Goal: Transaction & Acquisition: Book appointment/travel/reservation

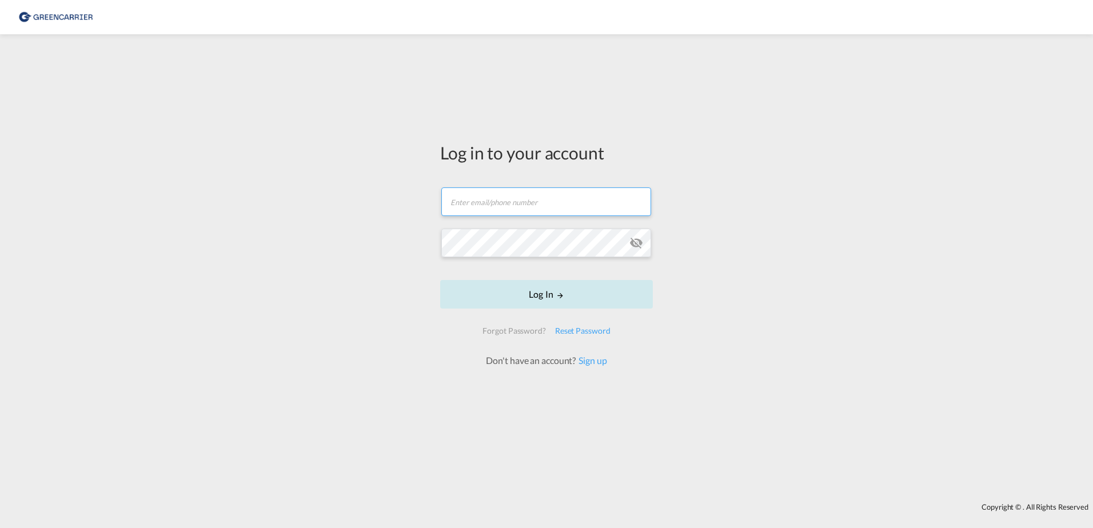
type input "[EMAIL_ADDRESS][DOMAIN_NAME]"
click at [554, 296] on button "Log In" at bounding box center [546, 294] width 213 height 29
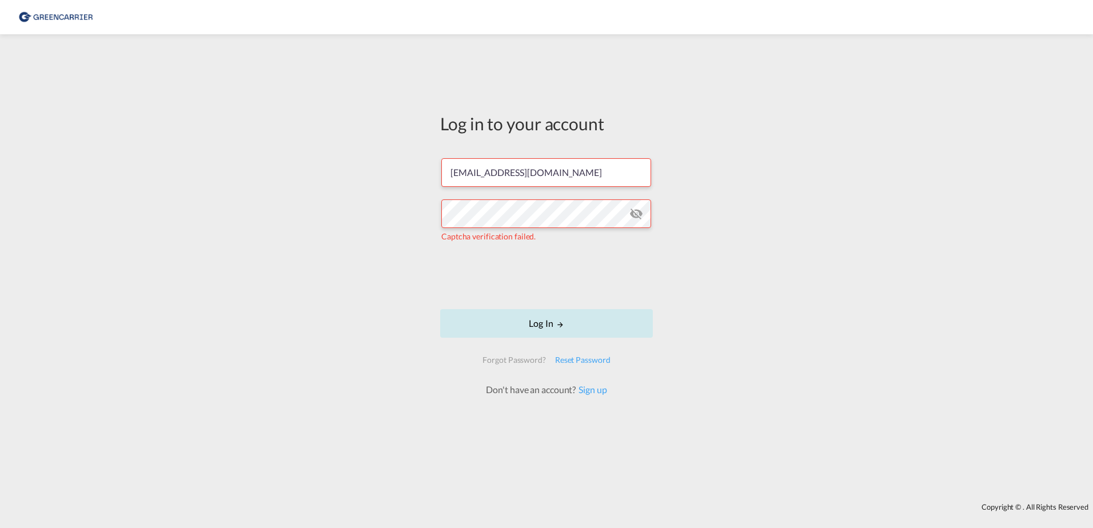
click at [594, 324] on button "Log In" at bounding box center [546, 323] width 213 height 29
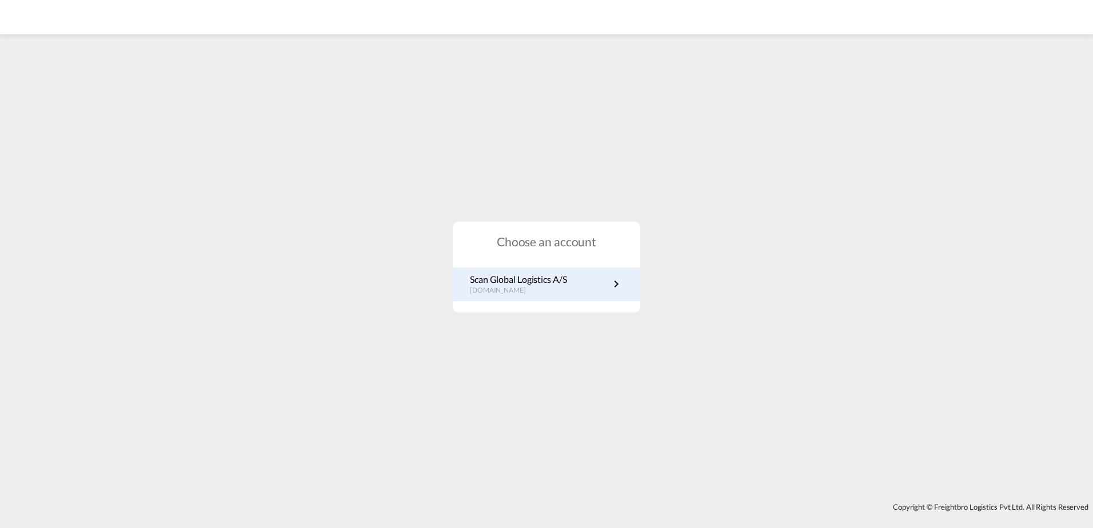
click at [561, 285] on p "Scan Global Logistics A/S" at bounding box center [518, 279] width 97 height 13
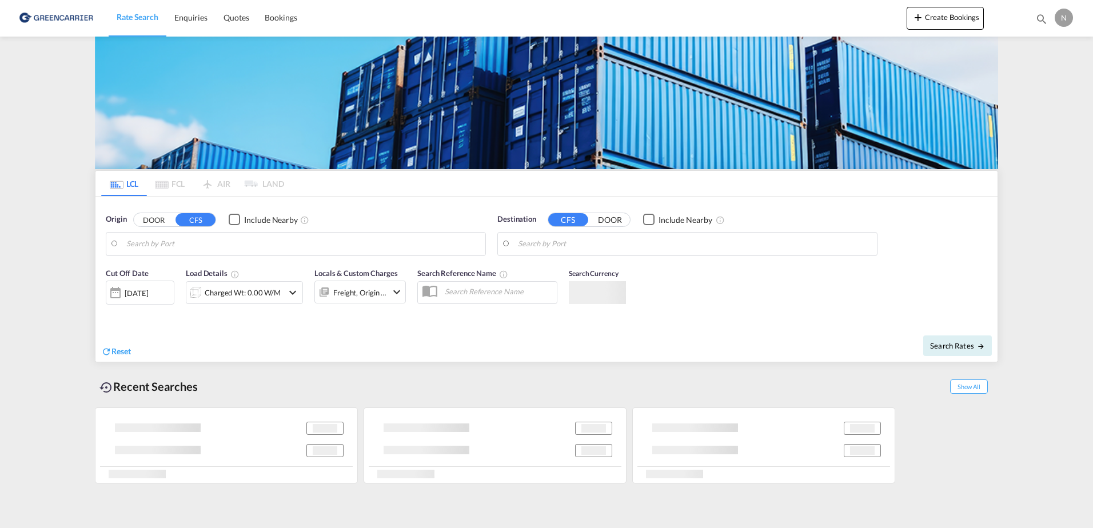
type input "[GEOGRAPHIC_DATA] ([GEOGRAPHIC_DATA]), DKCPH"
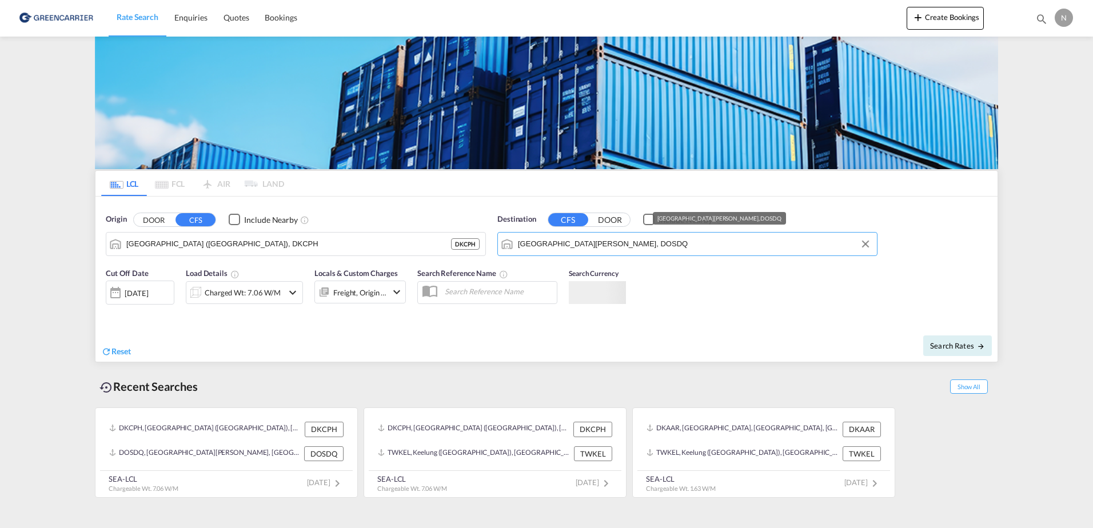
click at [636, 249] on input "Santo Domingo, DOSDQ" at bounding box center [694, 244] width 353 height 17
click at [629, 246] on input "Santo Domingo, DOSDQ" at bounding box center [694, 244] width 353 height 17
drag, startPoint x: 629, startPoint y: 246, endPoint x: 508, endPoint y: 249, distance: 121.2
click at [508, 249] on md-input-container "Santo Domingo, DOSDQ" at bounding box center [687, 244] width 379 height 23
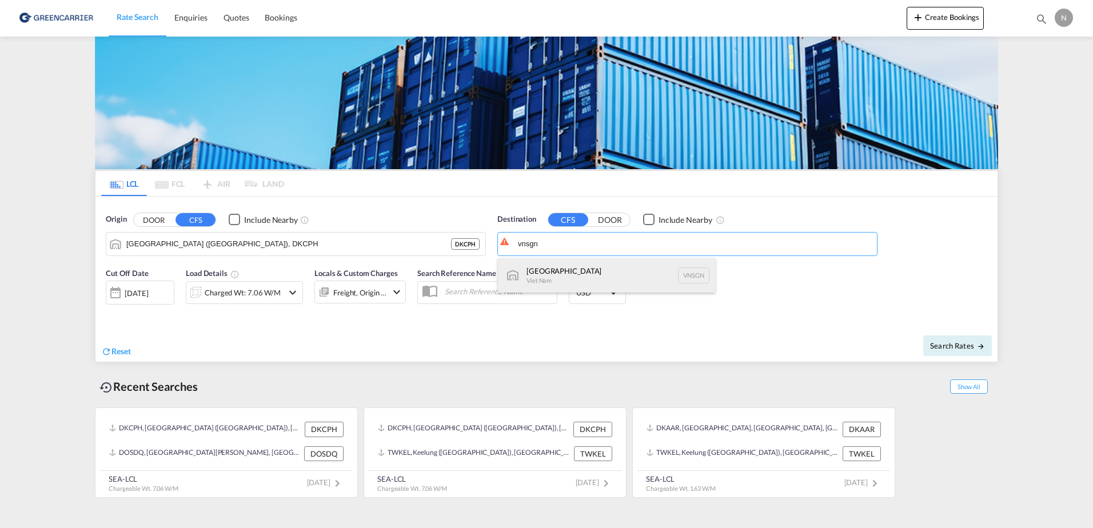
click at [554, 270] on div "Ho Chi Minh City Viet Nam VNSGN" at bounding box center [606, 275] width 217 height 34
type input "Ho Chi Minh City, VNSGN"
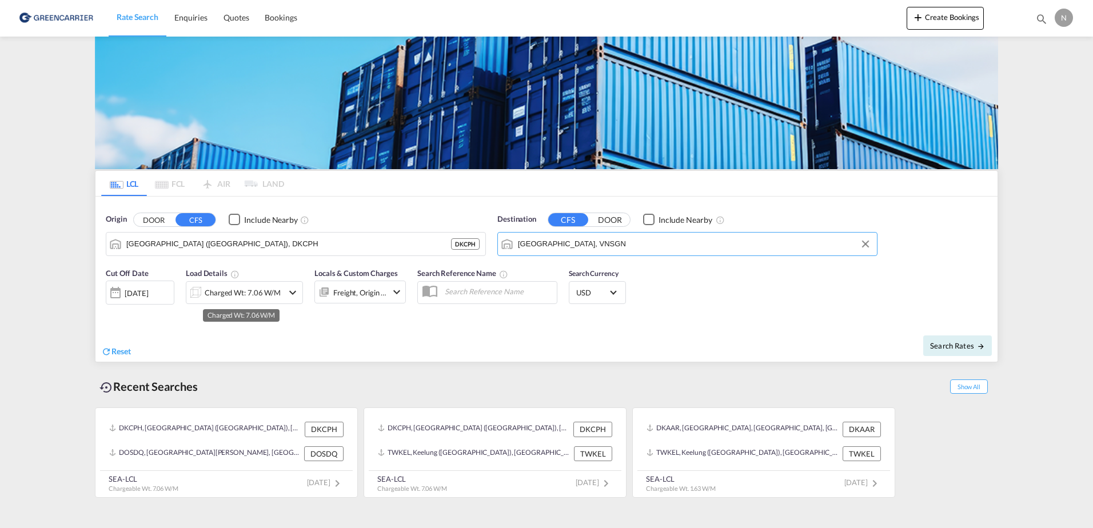
click at [225, 294] on div "Charged Wt: 7.06 W/M" at bounding box center [243, 293] width 76 height 16
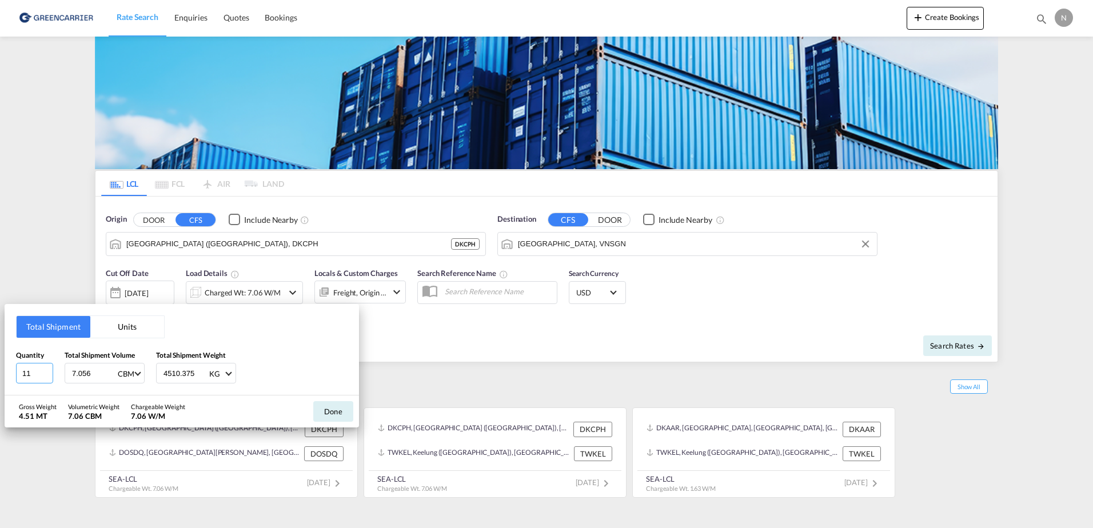
drag, startPoint x: 43, startPoint y: 370, endPoint x: -2, endPoint y: 372, distance: 45.8
click at [16, 372] on input "11" at bounding box center [34, 373] width 37 height 21
drag, startPoint x: 39, startPoint y: 372, endPoint x: 22, endPoint y: 372, distance: 17.1
click at [22, 372] on input "11" at bounding box center [34, 373] width 37 height 21
type input "2"
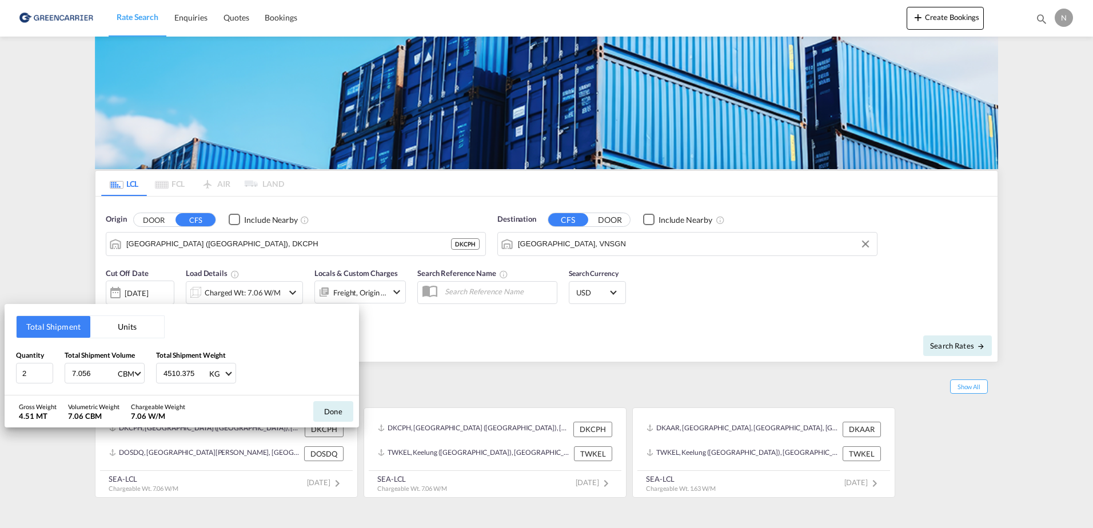
click at [102, 374] on input "7.056" at bounding box center [94, 373] width 46 height 19
drag, startPoint x: 102, startPoint y: 374, endPoint x: 49, endPoint y: 373, distance: 53.7
click at [49, 373] on div "Quantity 2 Total Shipment Volume 7.056 CBM CBM CFT Total Shipment Weight 4510.3…" at bounding box center [182, 367] width 332 height 34
type input "2.784"
type input "2312.200"
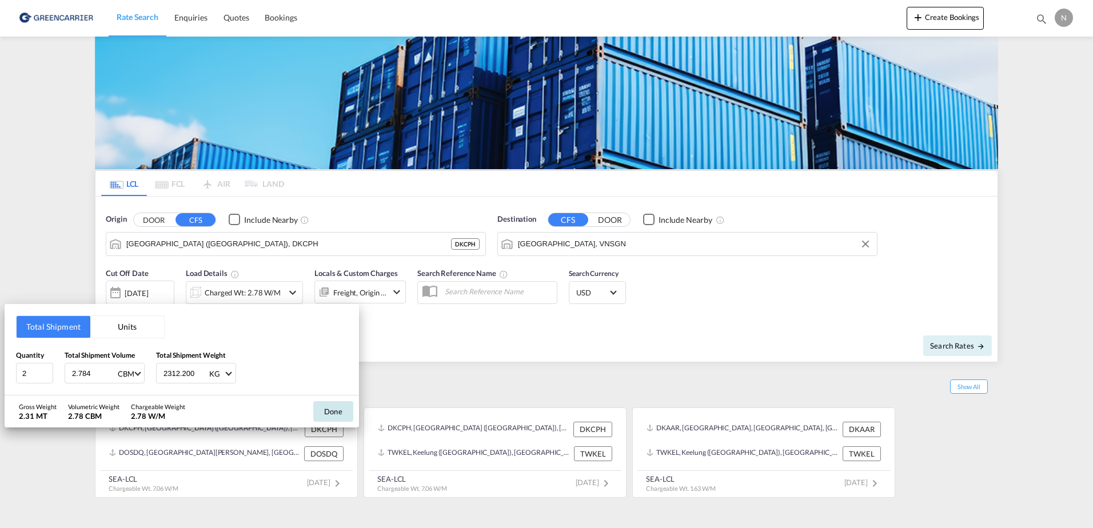
click at [332, 408] on button "Done" at bounding box center [333, 411] width 40 height 21
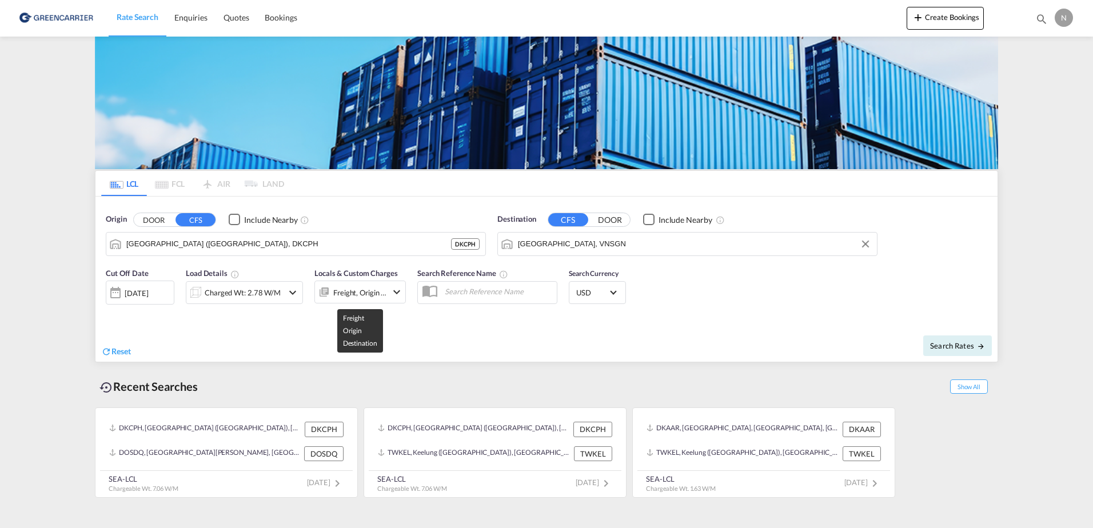
click at [360, 293] on div "Freight, Origin +1" at bounding box center [360, 293] width 54 height 16
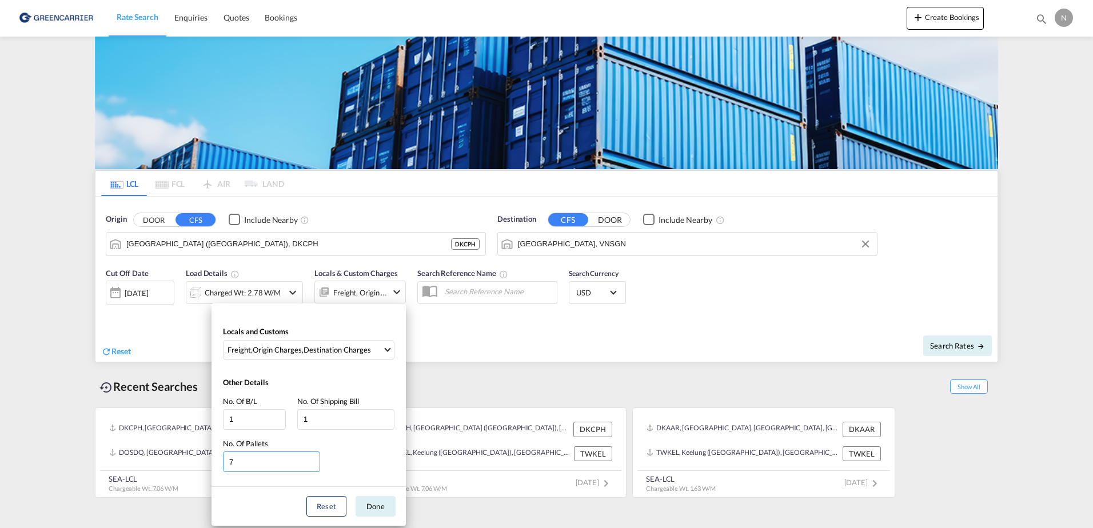
drag, startPoint x: 260, startPoint y: 460, endPoint x: 190, endPoint y: 458, distance: 69.2
click at [190, 464] on div "Locals and Customs Freight , Origin Charges , Destination Charges Clear All Sel…" at bounding box center [546, 264] width 1093 height 528
type input "2"
click at [375, 508] on button "Done" at bounding box center [376, 506] width 40 height 21
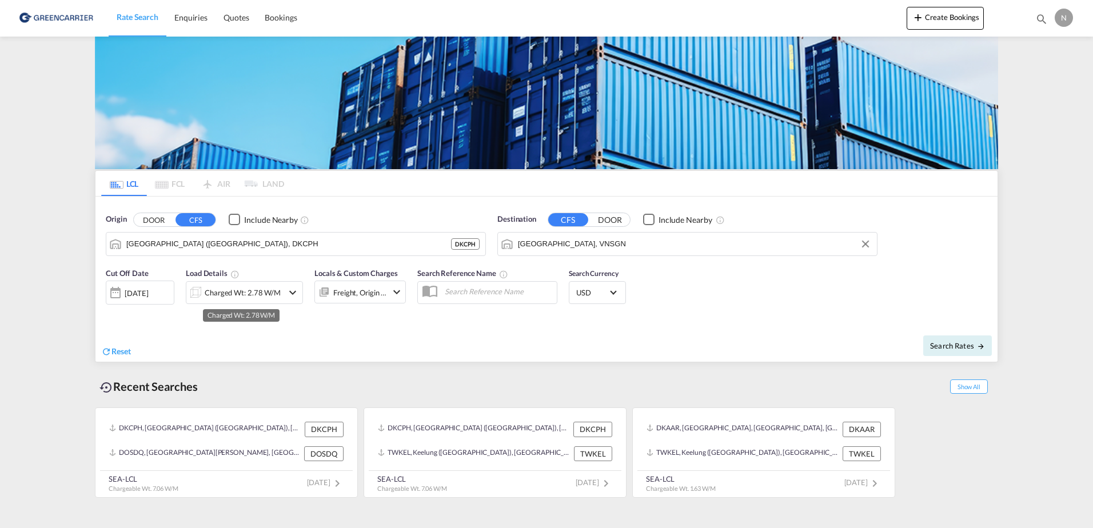
click at [234, 286] on div "Charged Wt: 2.78 W/M" at bounding box center [243, 293] width 76 height 16
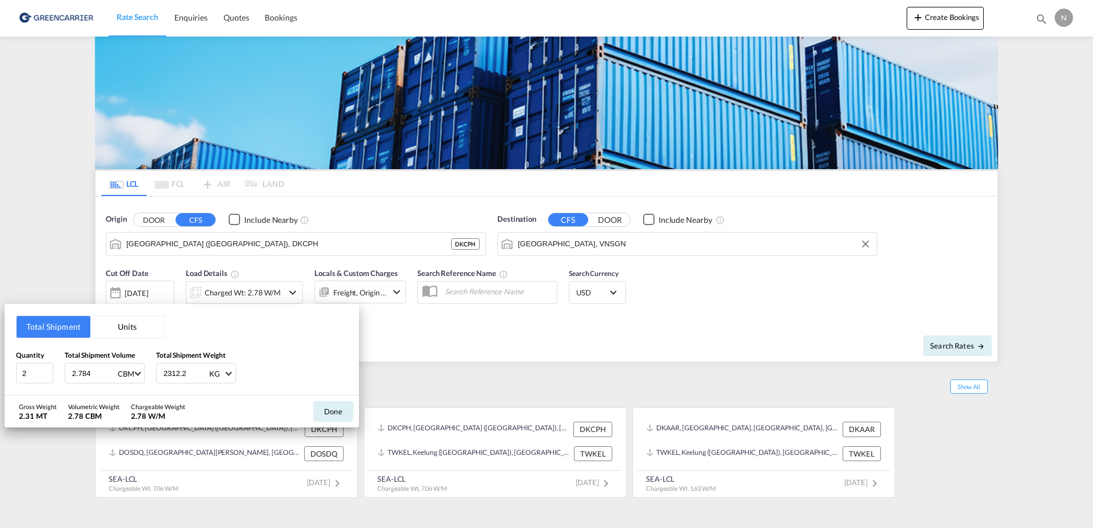
click at [450, 341] on div "Total Shipment Units Quantity 2 Total Shipment Volume 2.784 CBM CBM CFT Total S…" at bounding box center [546, 264] width 1093 height 528
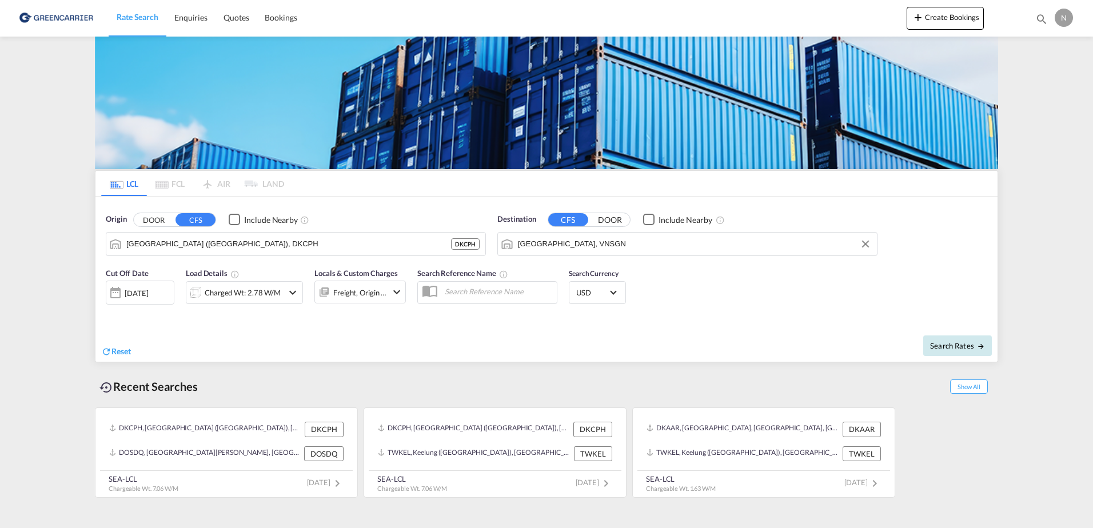
click at [954, 342] on span "Search Rates" at bounding box center [957, 345] width 55 height 9
type input "DKCPH to VNSGN / 6 Oct 2025"
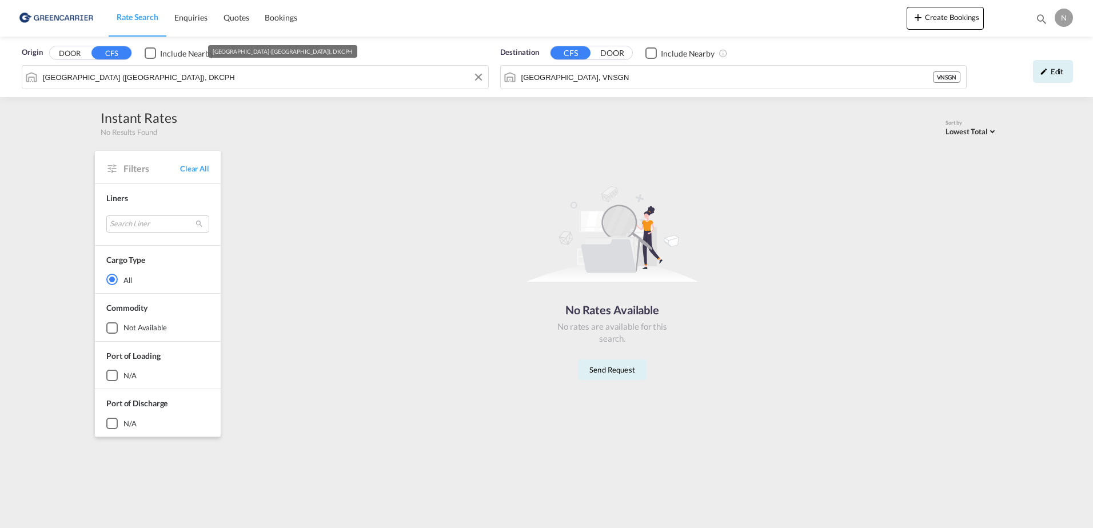
click at [370, 82] on input "Copenhagen (Kobenhavn), DKCPH" at bounding box center [263, 77] width 440 height 17
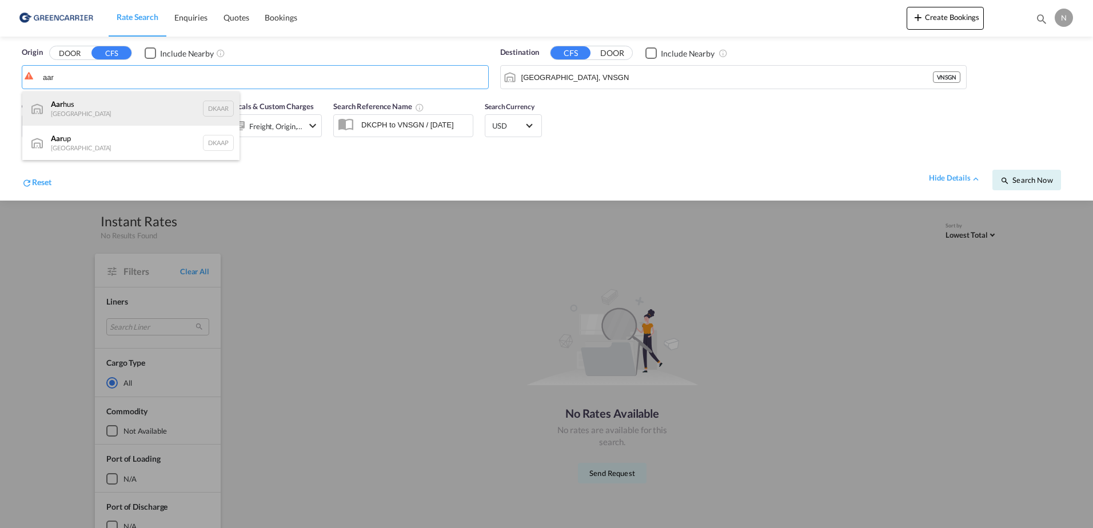
click at [182, 106] on div "Aar hus Denmark DKAAR" at bounding box center [130, 108] width 217 height 34
type input "Aarhus, DKAAR"
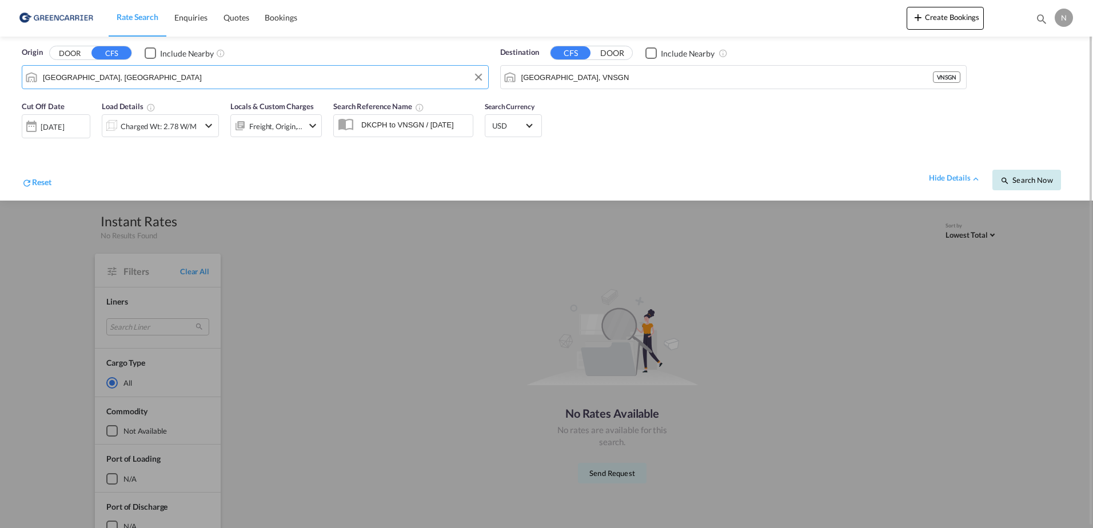
click at [1019, 180] on span "Search Now" at bounding box center [1026, 179] width 52 height 9
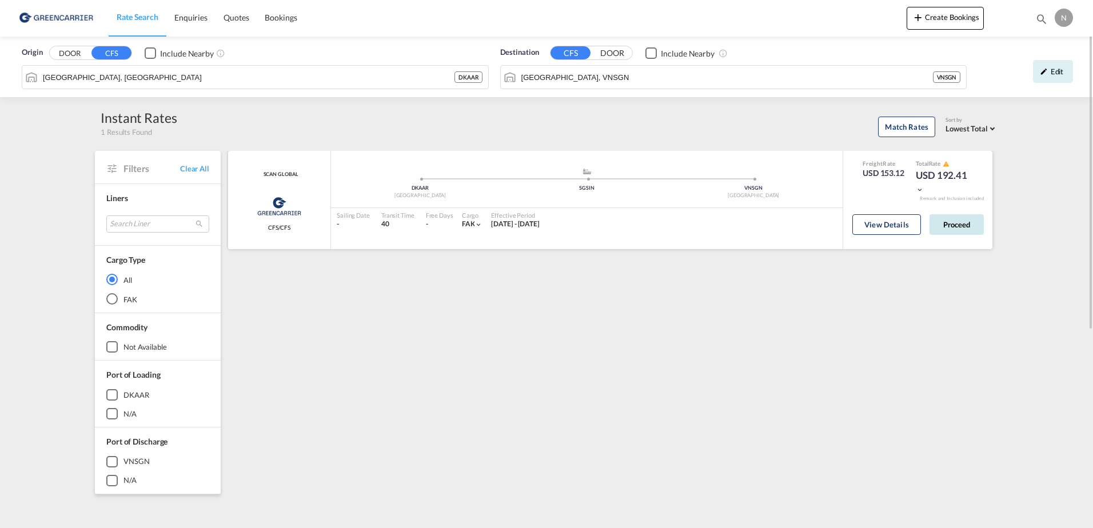
click at [962, 222] on button "Proceed" at bounding box center [956, 224] width 54 height 21
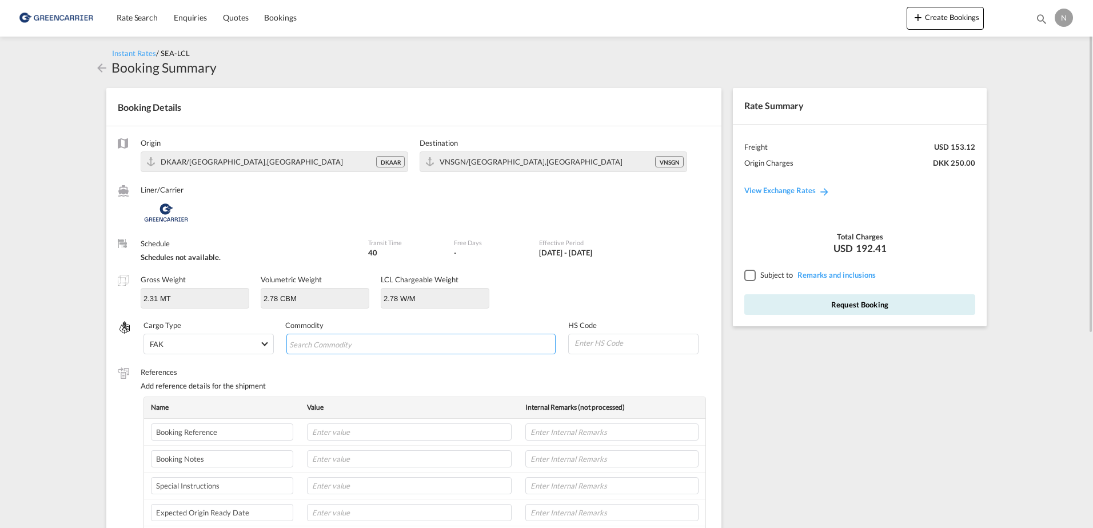
click at [346, 352] on input "Search Commodity" at bounding box center [341, 345] width 105 height 18
type input "ENZYMES"
type input "350790"
type input "NOVONESIS"
click at [438, 433] on input "text" at bounding box center [409, 432] width 205 height 17
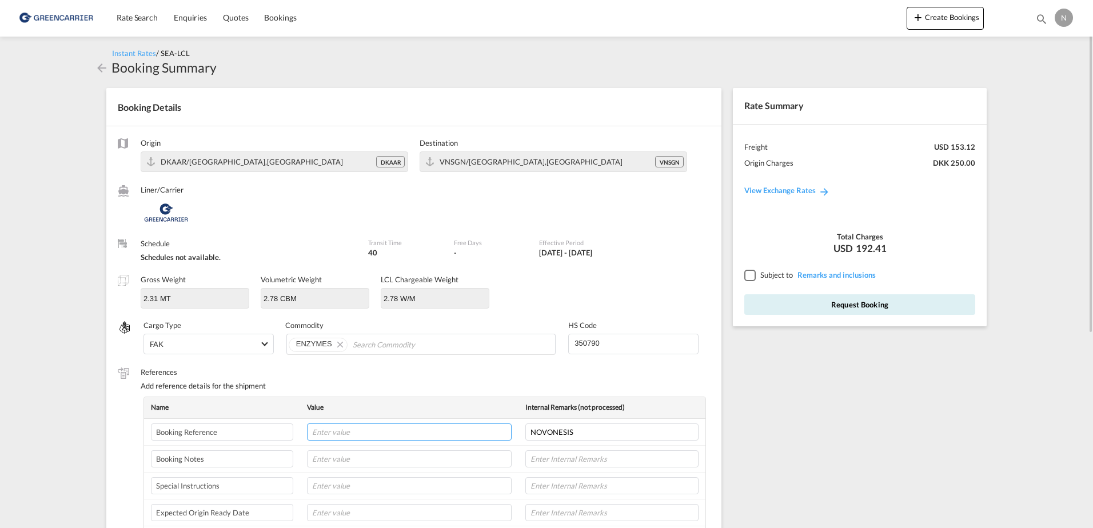
paste input "CPH31136424"
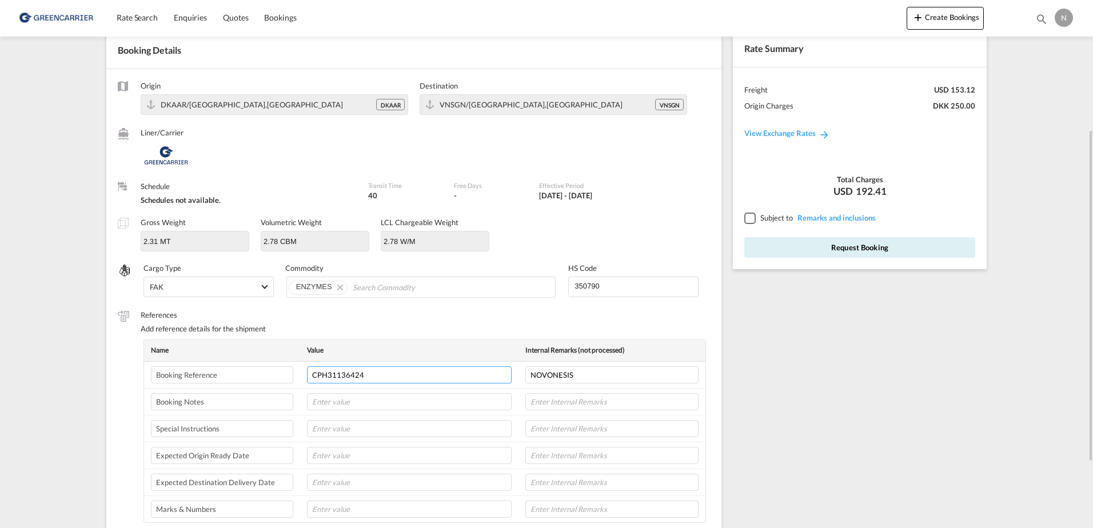
scroll to position [114, 0]
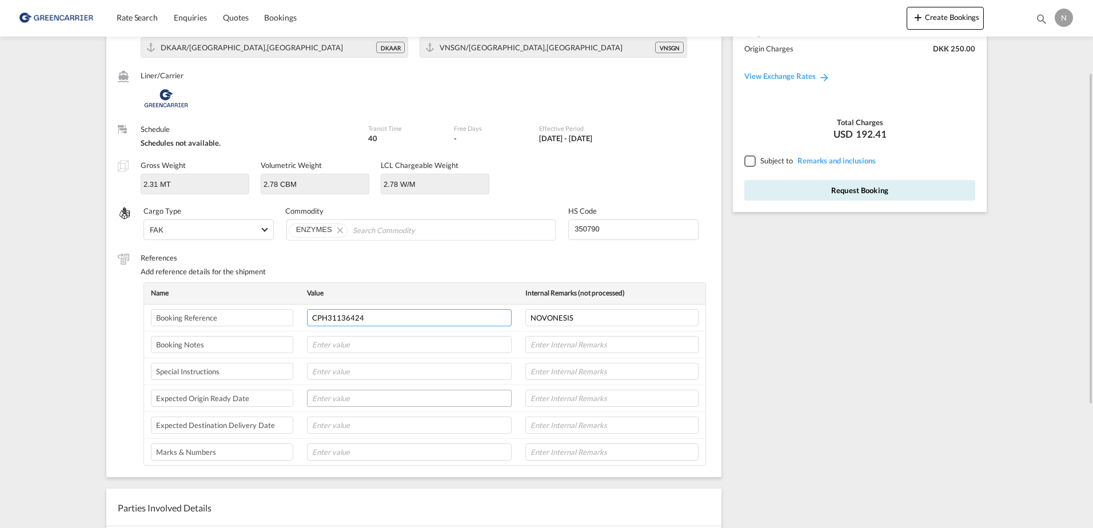
type input "CPH31136424"
click at [329, 399] on input "text" at bounding box center [409, 398] width 205 height 17
type input "09-10-25"
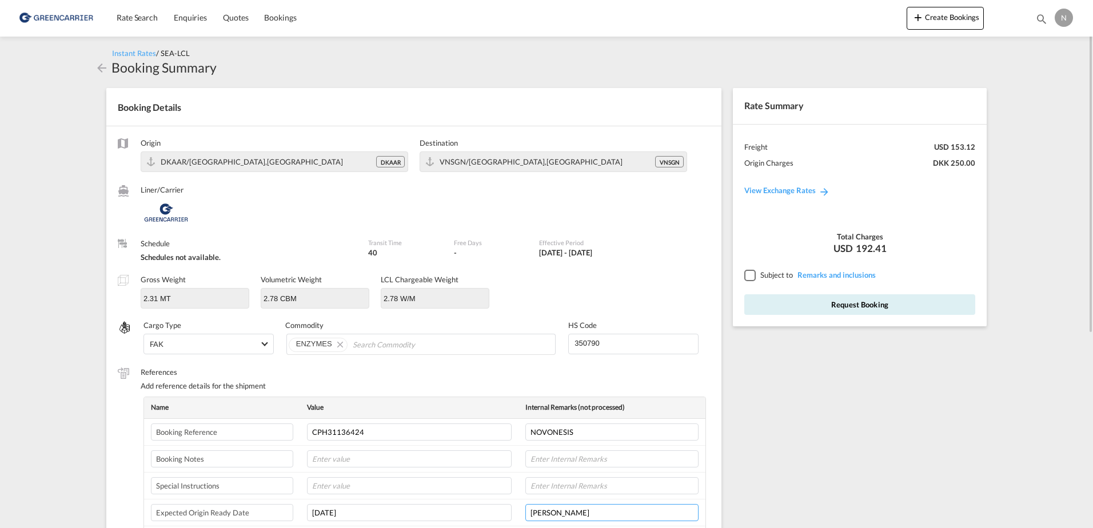
type input "FRODE LAURSEN"
click at [752, 276] on div at bounding box center [749, 275] width 10 height 10
click at [812, 306] on button "Request Booking" at bounding box center [859, 304] width 231 height 21
